Goal: Information Seeking & Learning: Learn about a topic

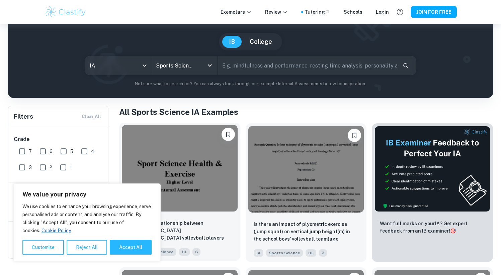
scroll to position [56, 0]
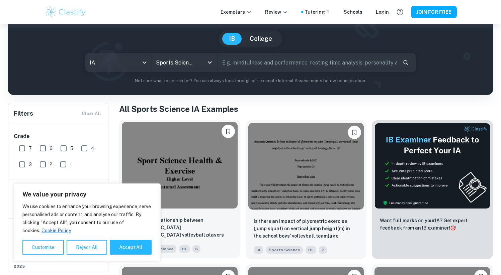
click at [196, 171] on img at bounding box center [180, 165] width 116 height 87
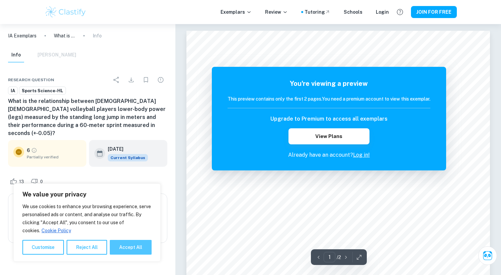
click at [132, 245] on button "Accept All" at bounding box center [131, 247] width 42 height 15
checkbox input "true"
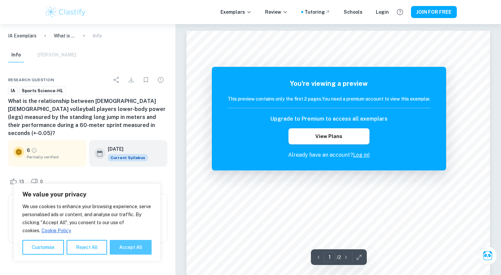
checkbox input "true"
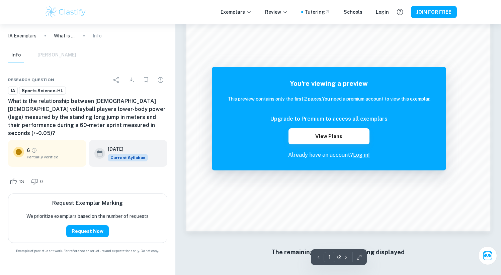
scroll to position [591, 0]
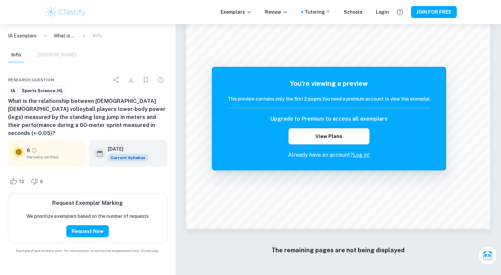
scroll to position [56, 0]
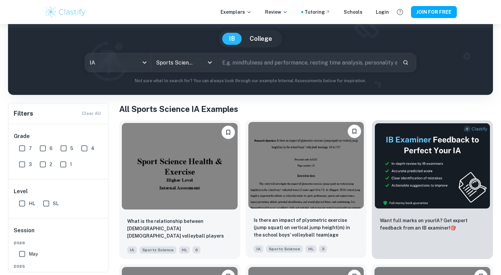
click at [288, 176] on img at bounding box center [306, 165] width 116 height 87
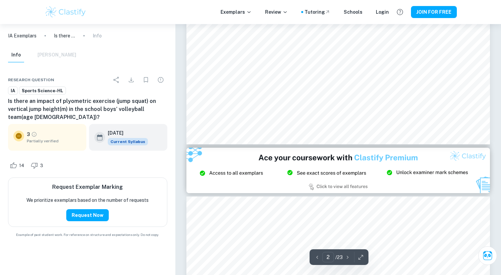
scroll to position [855, 0]
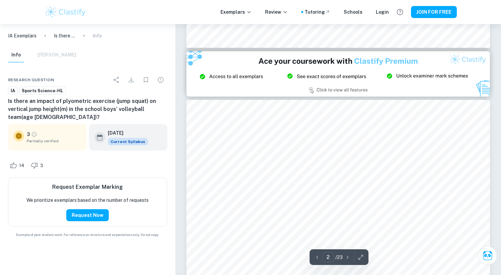
type input "3"
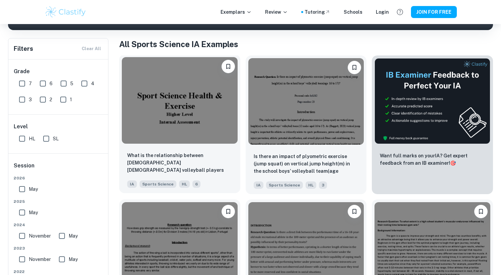
scroll to position [189, 0]
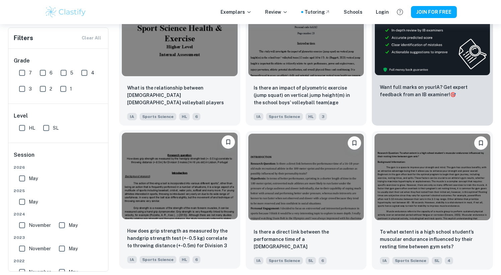
click at [207, 177] on img at bounding box center [180, 176] width 116 height 87
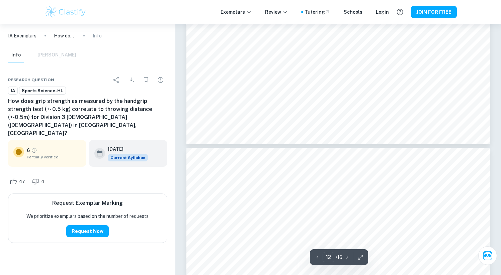
type input "13"
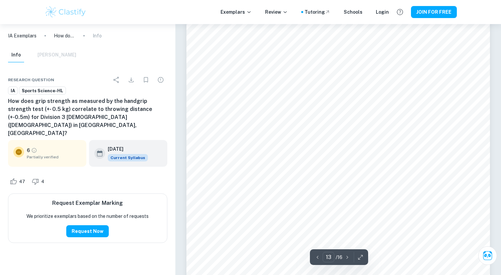
scroll to position [5444, 0]
